Goal: Check status: Check status

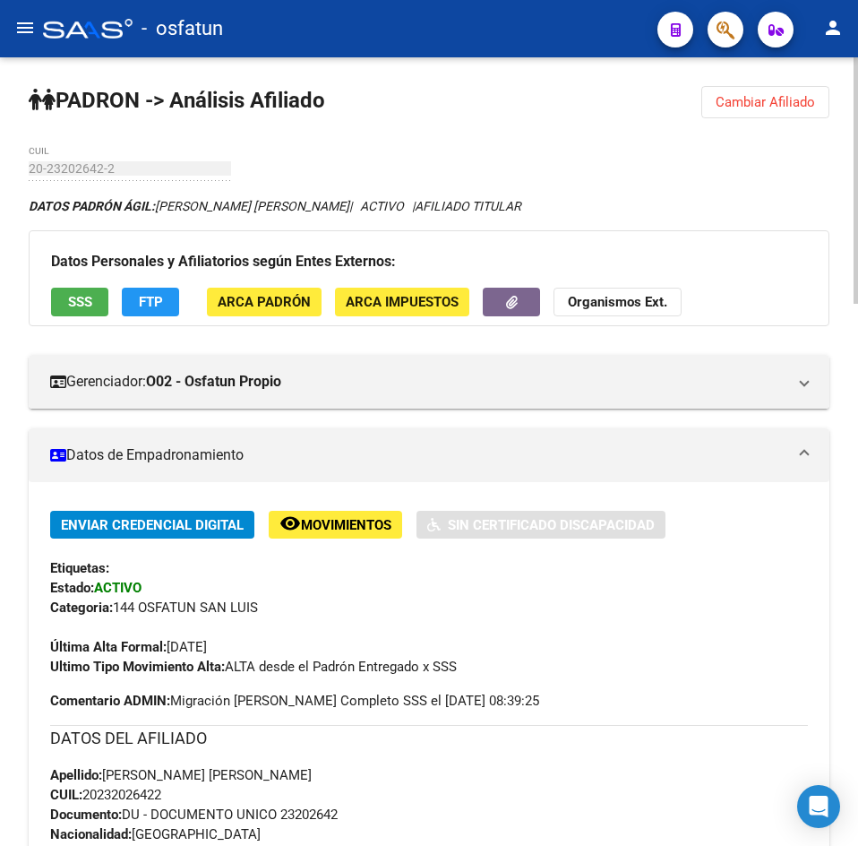
click at [808, 115] on button "Cambiar Afiliado" at bounding box center [766, 102] width 128 height 32
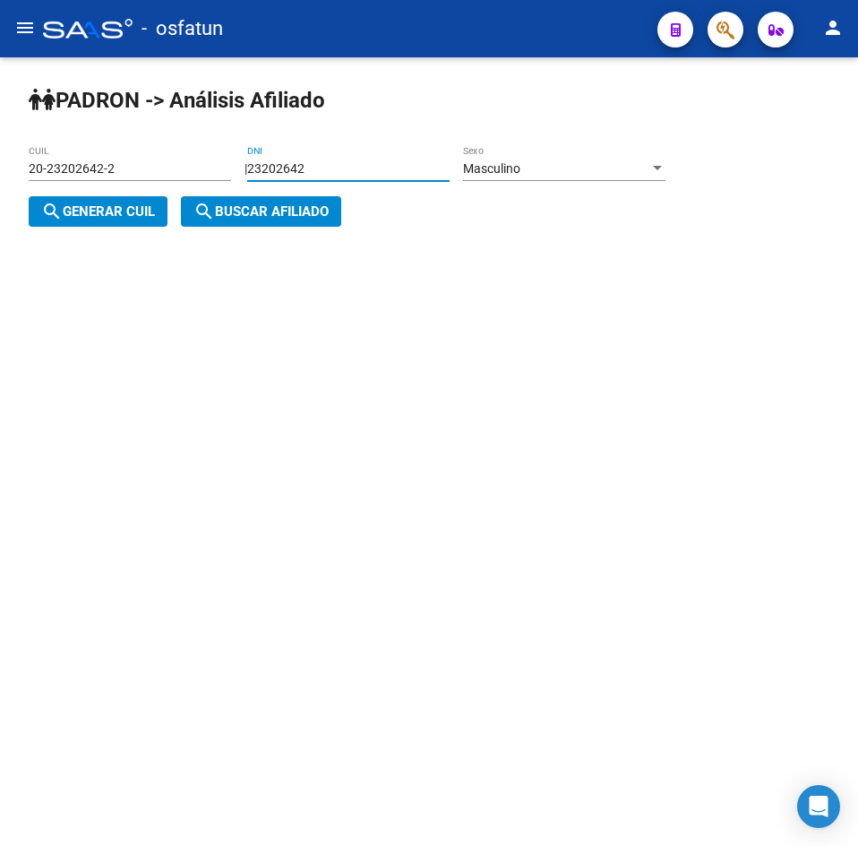
drag, startPoint x: 394, startPoint y: 164, endPoint x: 120, endPoint y: 174, distance: 274.4
click at [120, 174] on app-analisis-afiliado "[PERSON_NAME] -> Análisis Afiliado 20-23202642-2 CUIL | 23202642 DNI Masculino …" at bounding box center [354, 190] width 651 height 58
paste input "35832416"
type input "35832416"
click at [131, 213] on span "search Generar CUIL" at bounding box center [98, 211] width 114 height 16
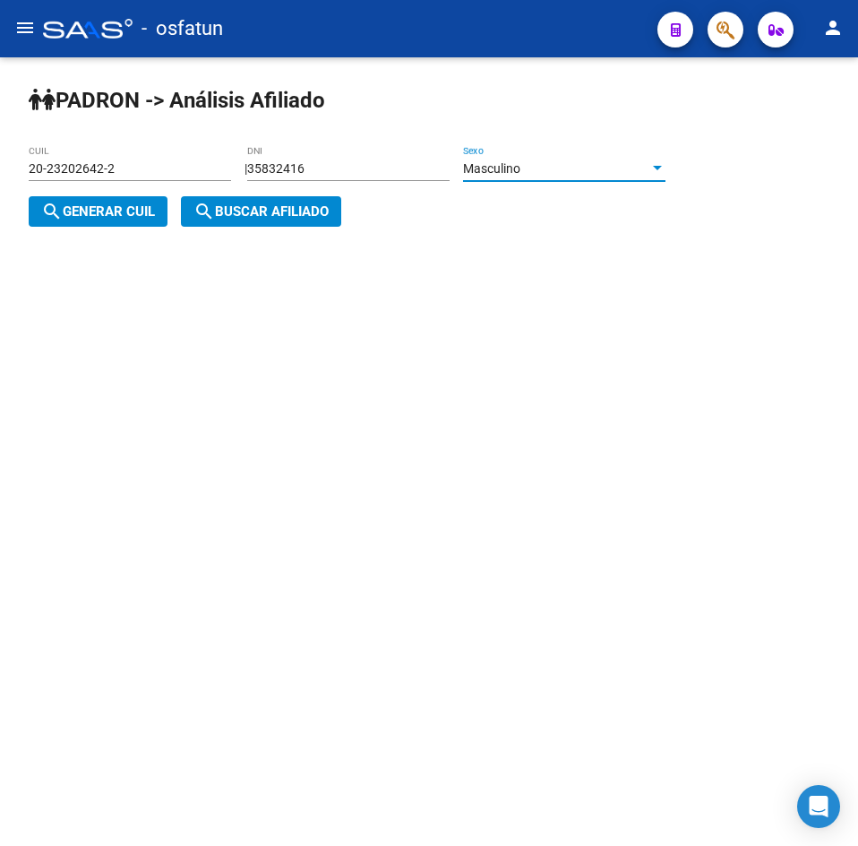
type input "23-35832416-9"
click at [202, 227] on button "search Buscar afiliado" at bounding box center [261, 211] width 160 height 30
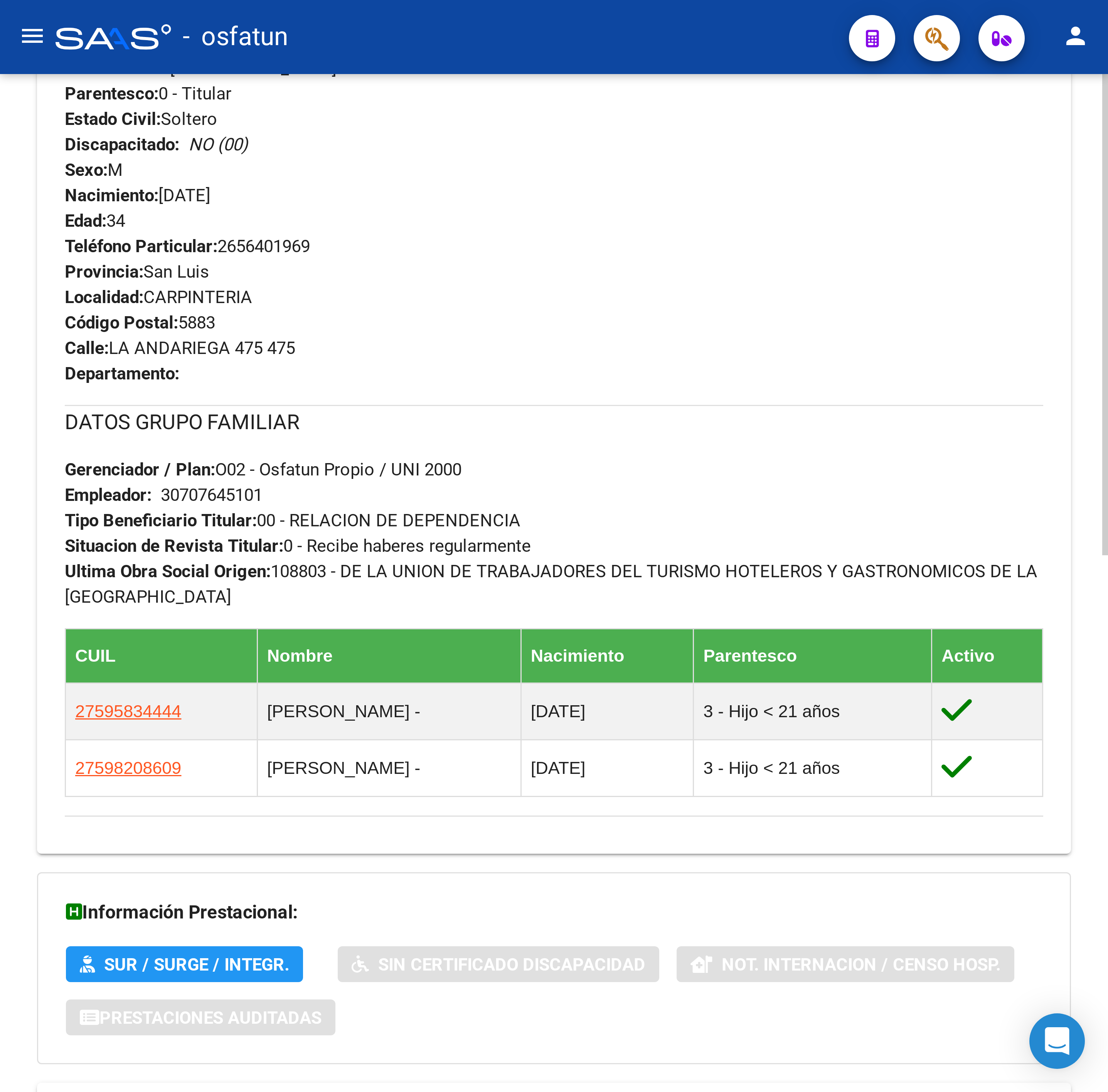
scroll to position [379, 0]
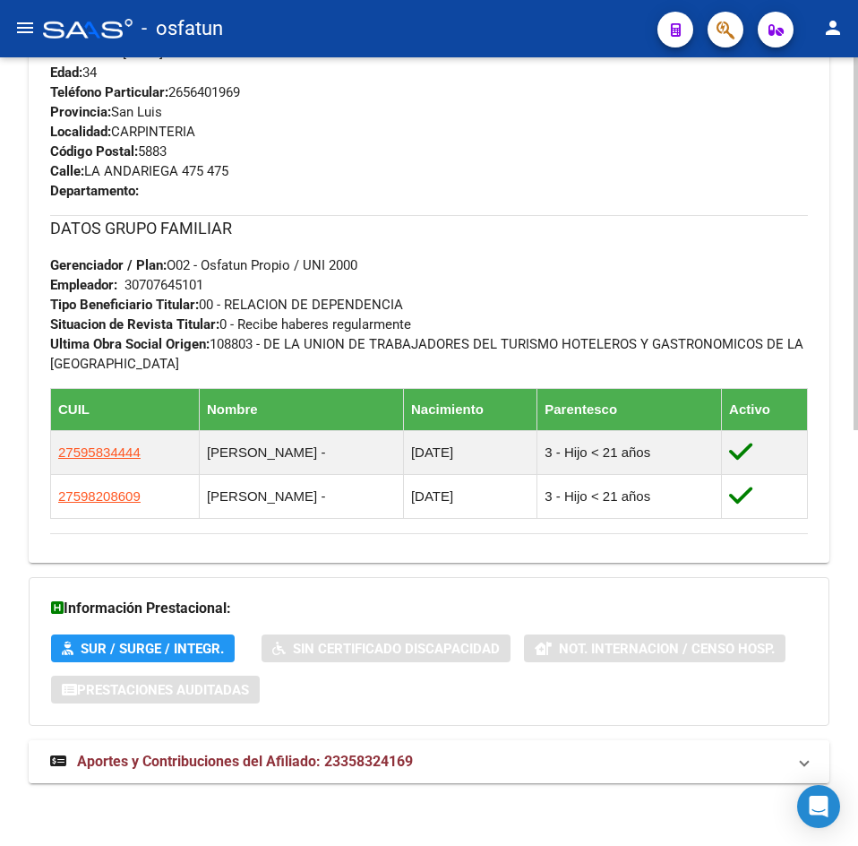
click at [282, 769] on span "Aportes y Contribuciones del Afiliado: 23358324169" at bounding box center [245, 761] width 336 height 17
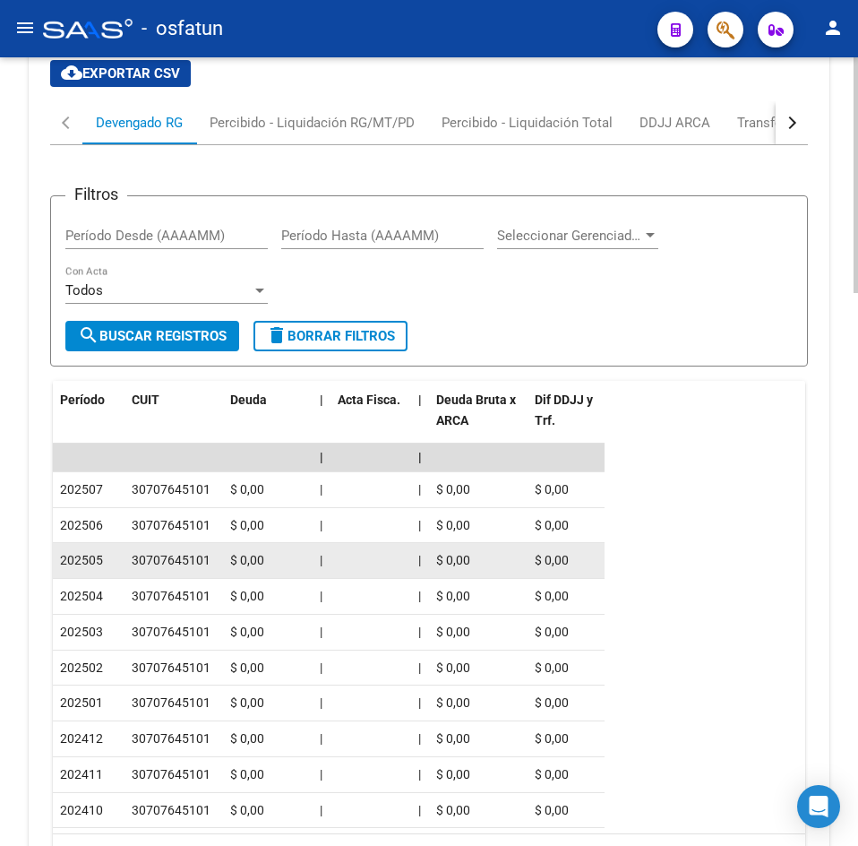
scroll to position [1850, 0]
